Goal: Task Accomplishment & Management: Manage account settings

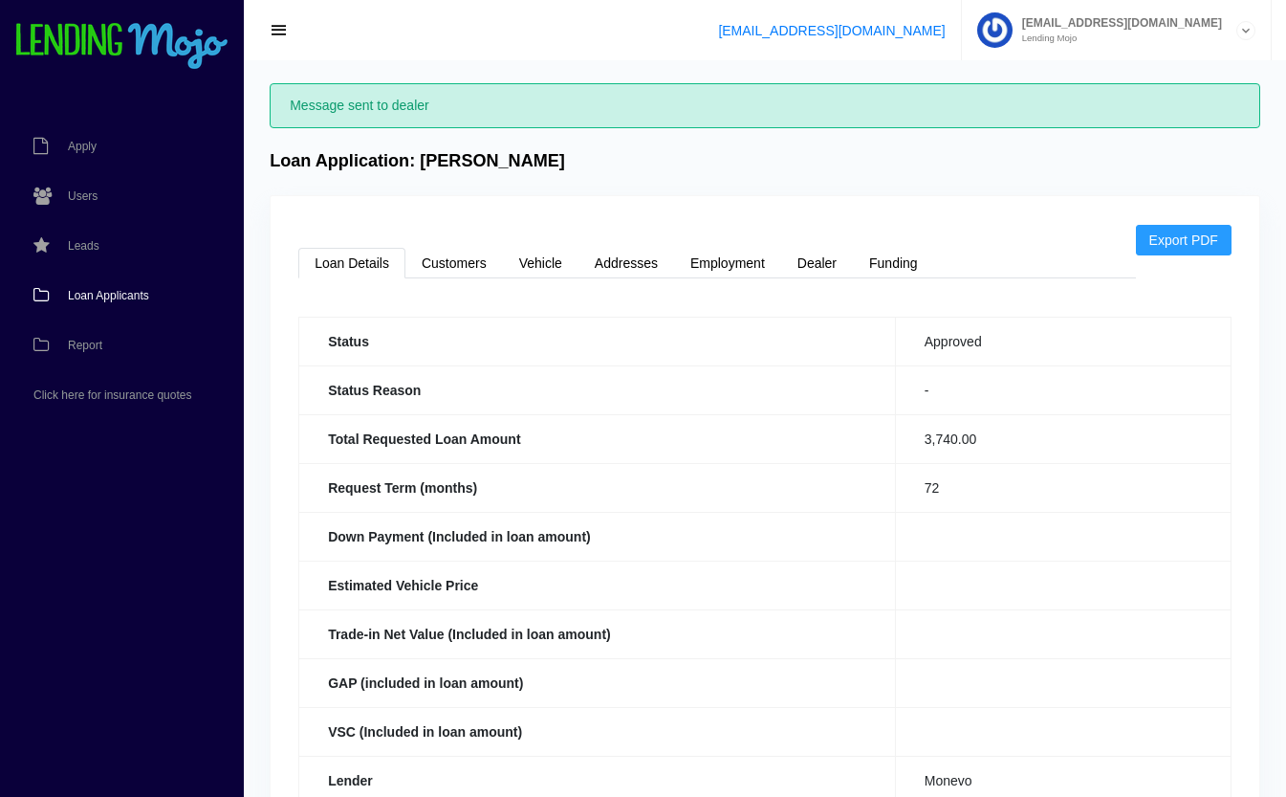
click at [103, 296] on span "Loan Applicants" at bounding box center [108, 295] width 81 height 11
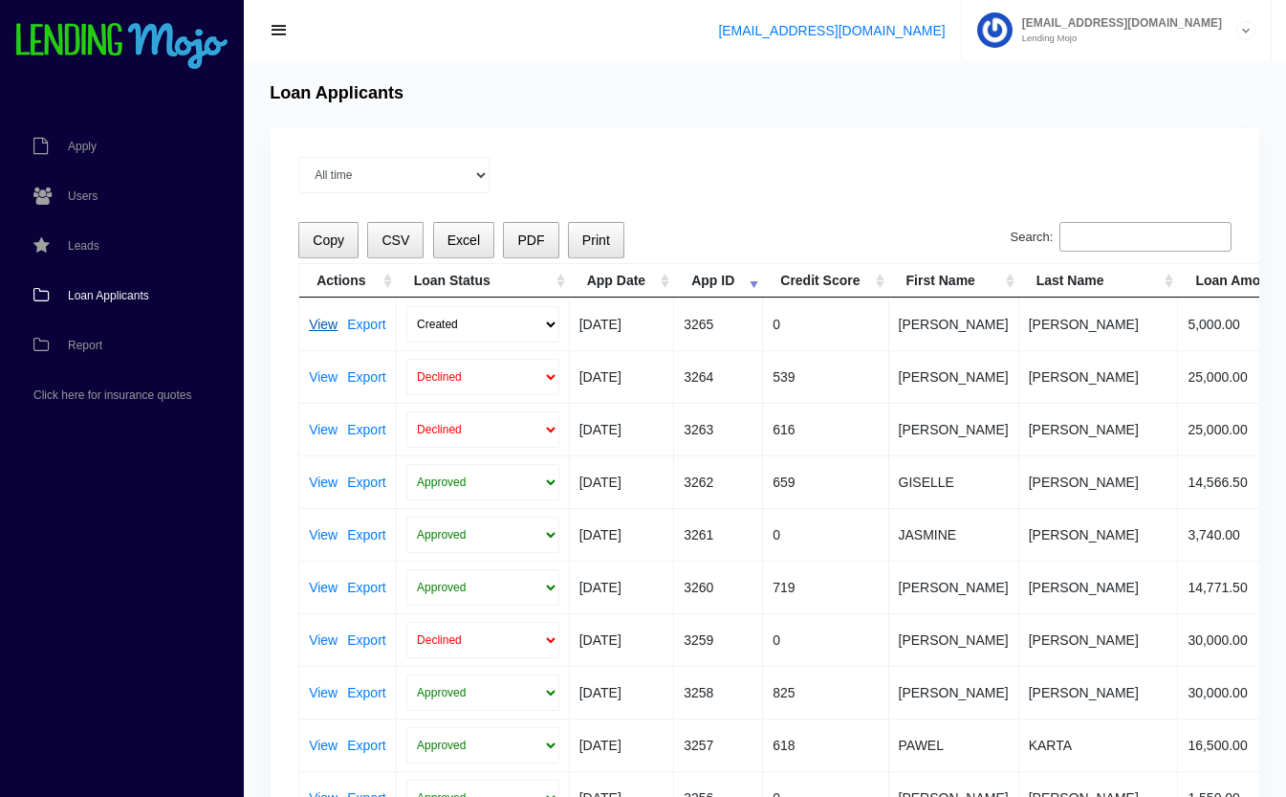
click at [324, 325] on link "View" at bounding box center [323, 324] width 29 height 13
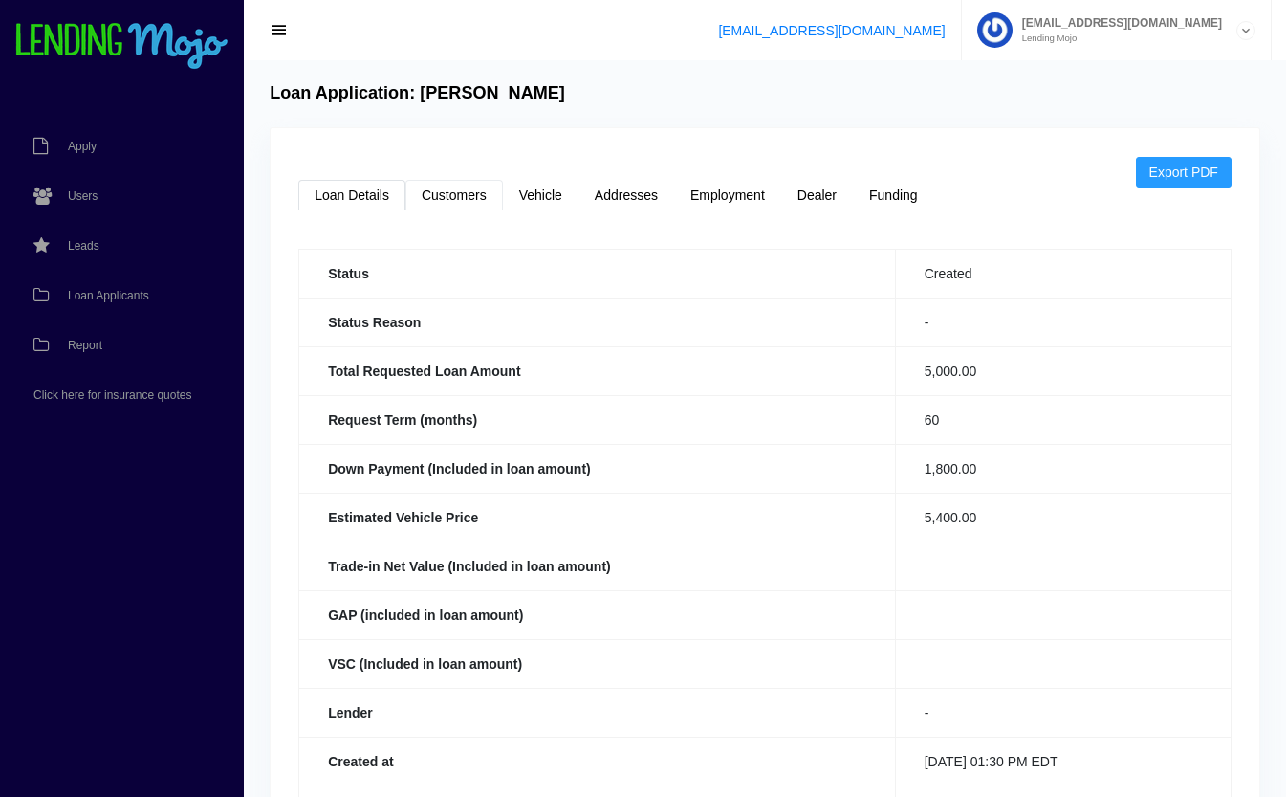
click at [461, 194] on link "Customers" at bounding box center [455, 195] width 98 height 31
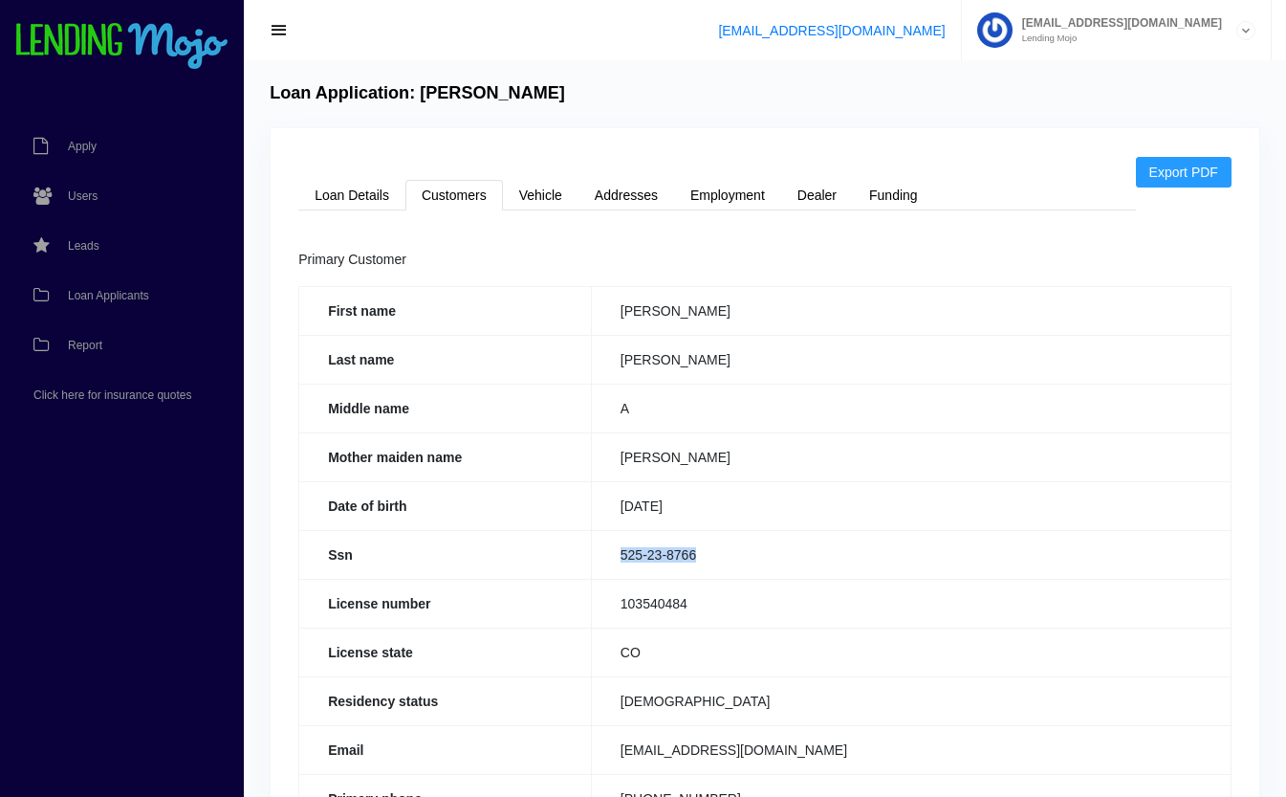
drag, startPoint x: 725, startPoint y: 553, endPoint x: 604, endPoint y: 565, distance: 121.2
click at [604, 565] on td "525-23-8766" at bounding box center [911, 554] width 640 height 49
copy td "525-23-8766"
click at [369, 189] on link "Loan Details" at bounding box center [351, 195] width 107 height 31
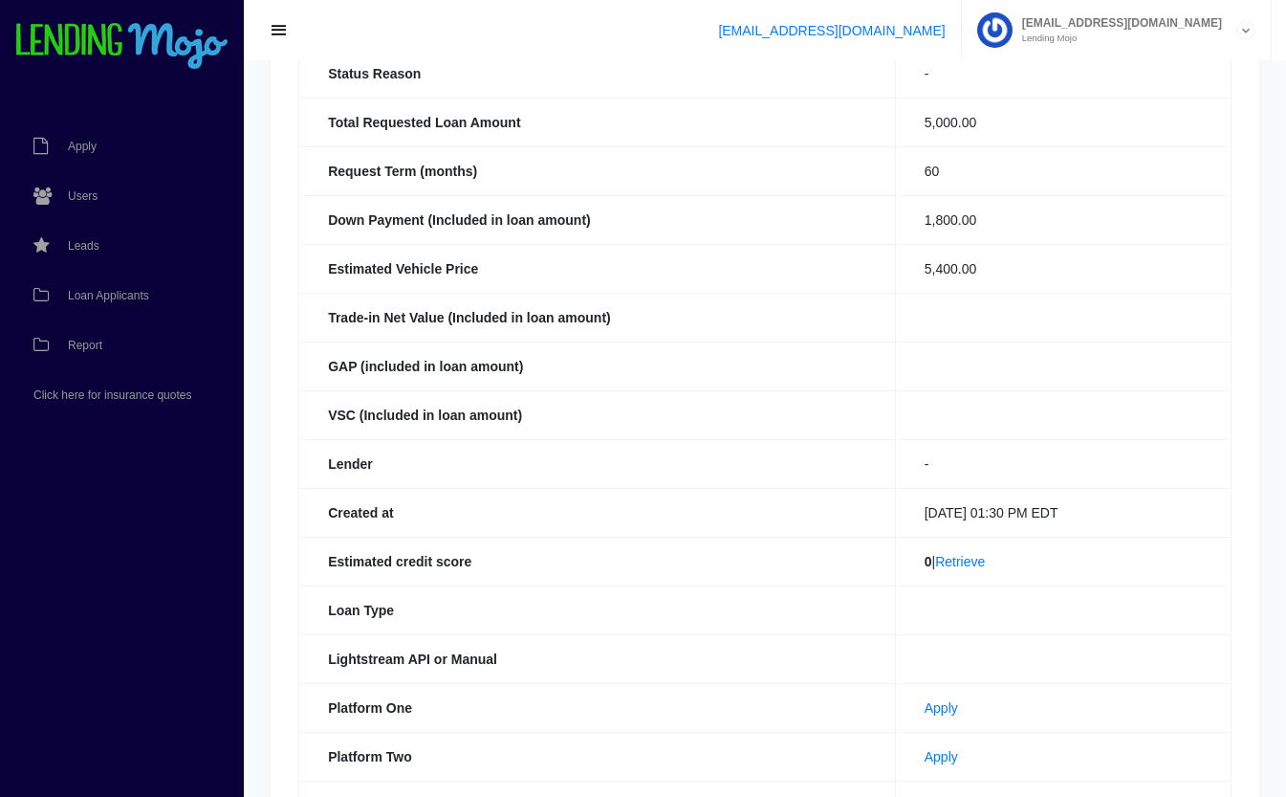
scroll to position [441, 0]
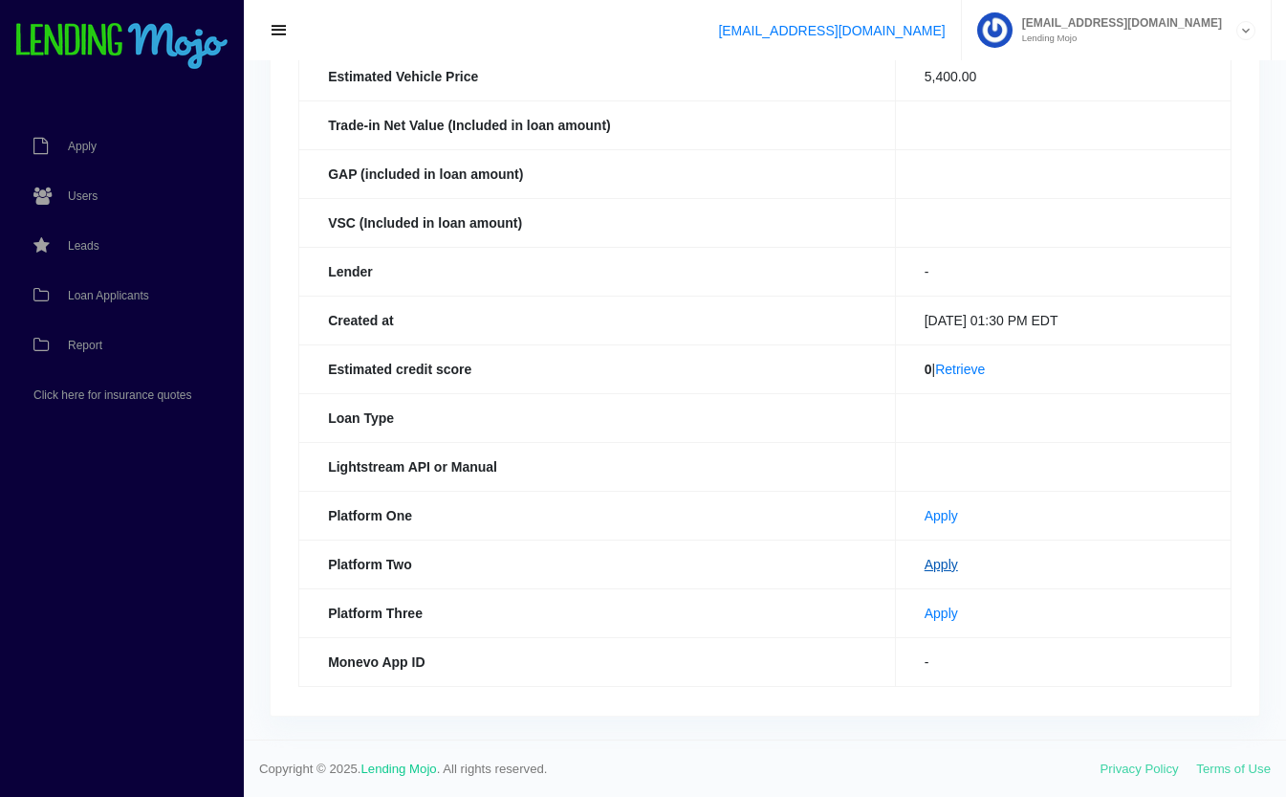
click at [928, 566] on link "Apply" at bounding box center [941, 564] width 33 height 15
click at [130, 300] on span "Loan Applicants" at bounding box center [108, 295] width 81 height 11
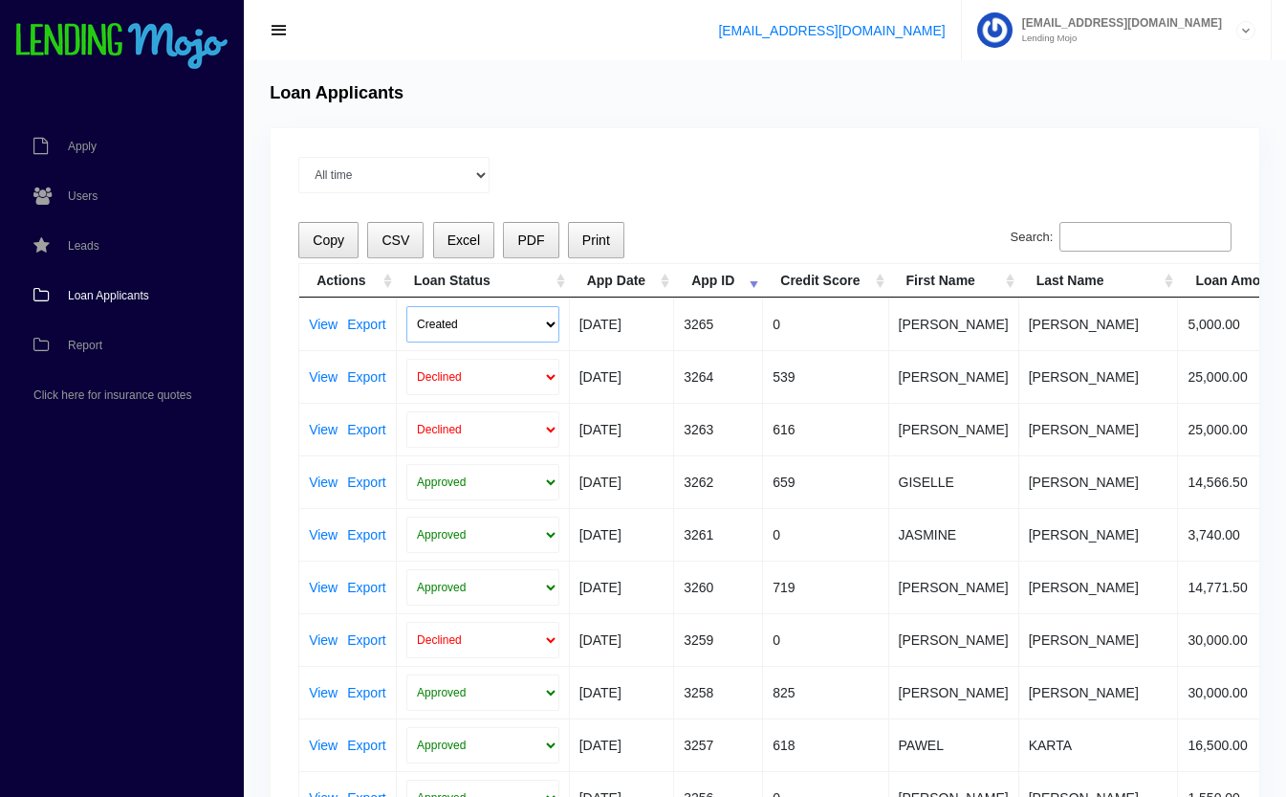
click at [431, 327] on select "Created Submitted" at bounding box center [483, 324] width 153 height 36
select select "submitted"
click at [407, 306] on select "Created Submitted" at bounding box center [483, 324] width 153 height 36
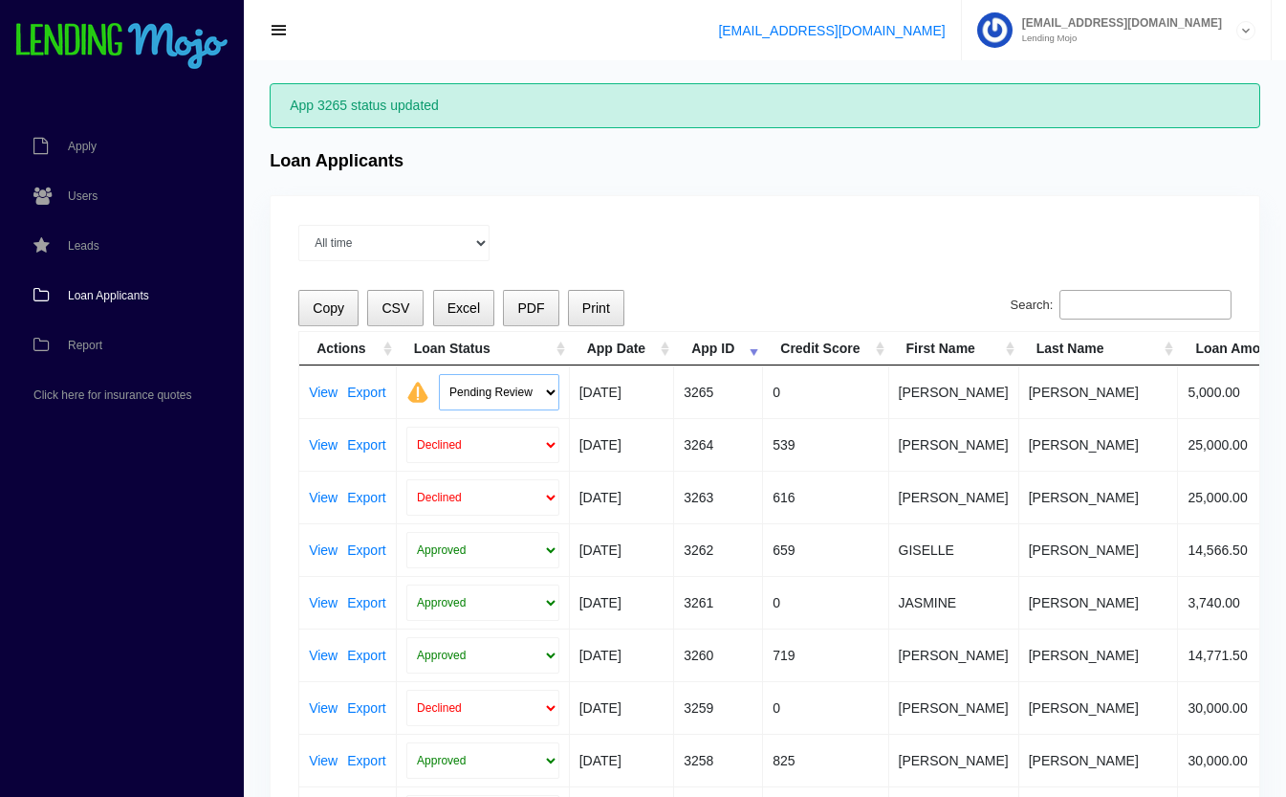
click at [457, 390] on select "Pending Review Approve Decline Unqualified" at bounding box center [499, 392] width 121 height 36
select select "declined"
click at [439, 374] on select "Pending Review Approve Decline Unqualified" at bounding box center [499, 392] width 121 height 36
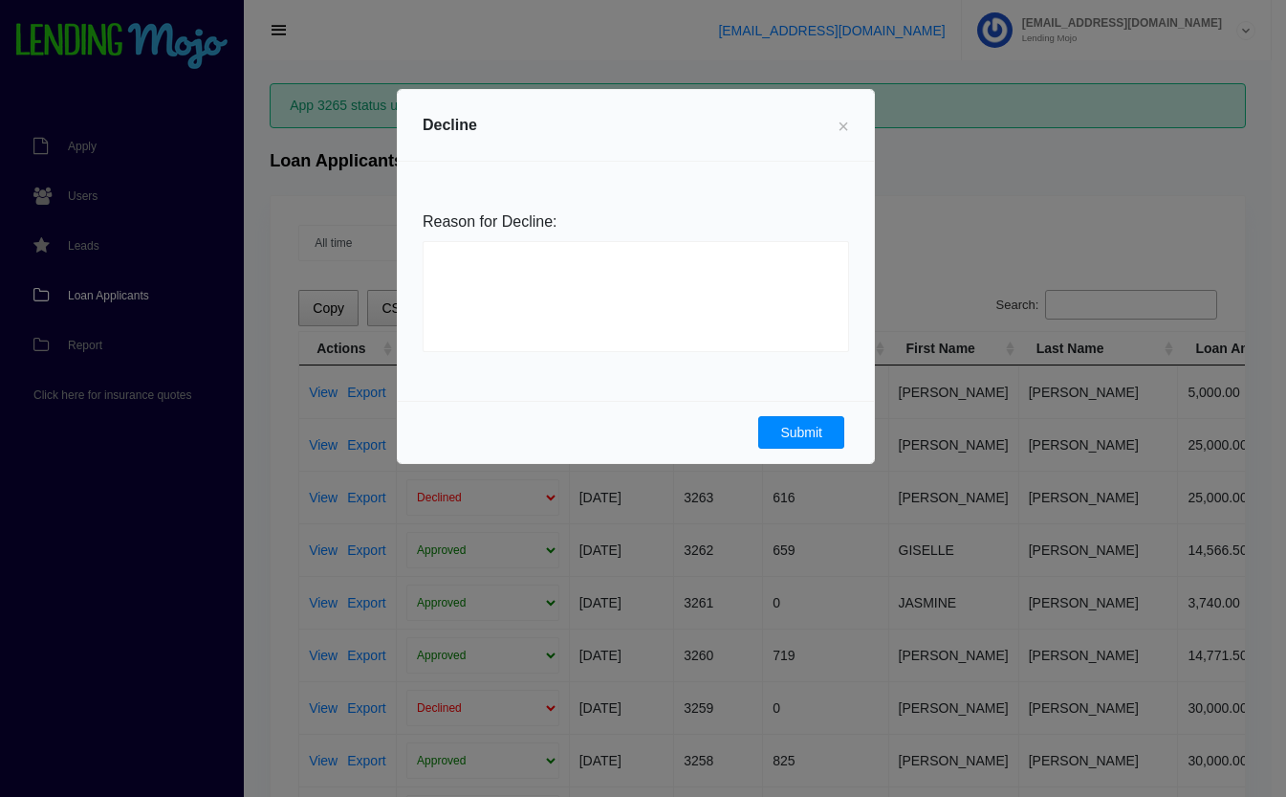
click at [808, 424] on button "Submit" at bounding box center [801, 432] width 86 height 33
